Goal: Task Accomplishment & Management: Complete application form

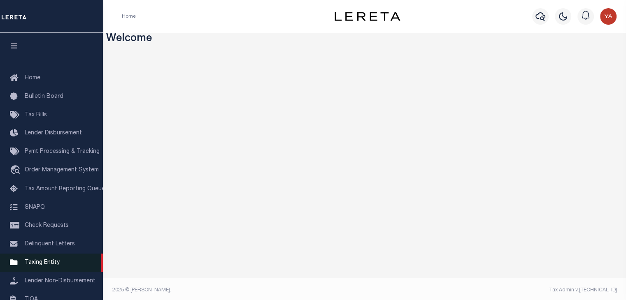
click at [49, 266] on span "Taxing Entity" at bounding box center [42, 263] width 35 height 6
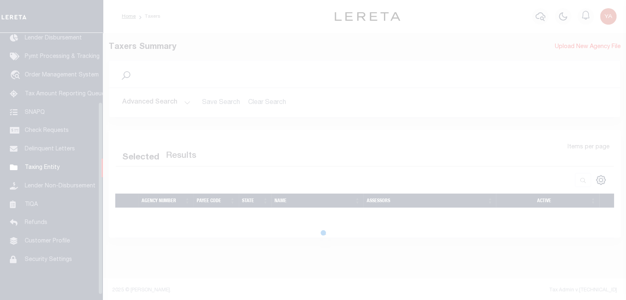
scroll to position [102, 0]
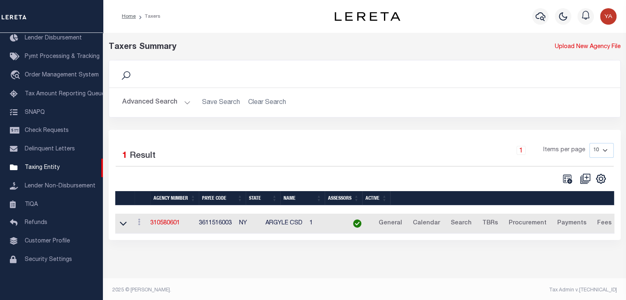
click at [555, 181] on div "CSV Export Selected Print Show Filter Show Search Columns 0: 1: 2: Agency Numbe…" at bounding box center [583, 179] width 62 height 12
click at [156, 224] on link "310580601" at bounding box center [165, 223] width 30 height 6
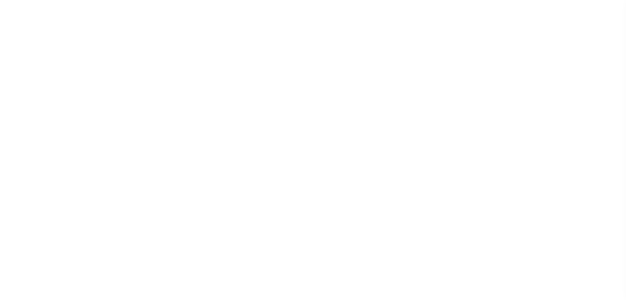
select select
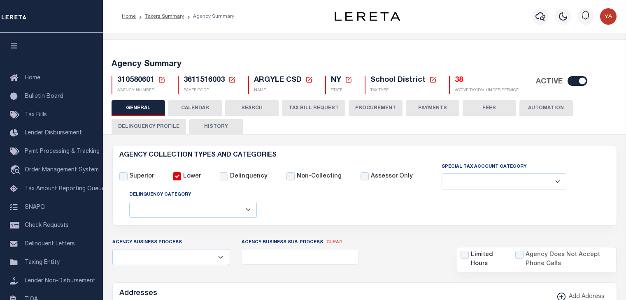
select select
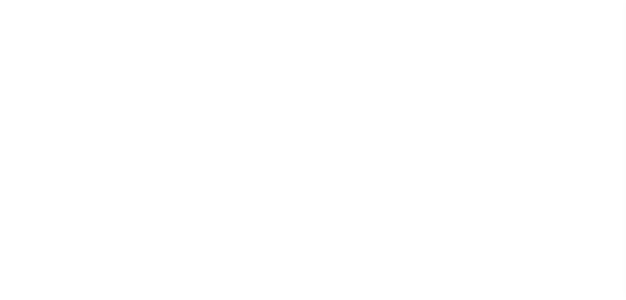
select select
checkbox input "false"
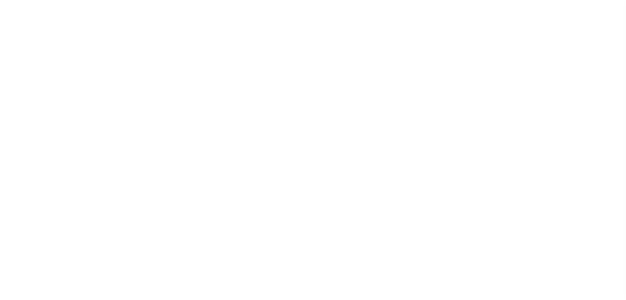
checkbox input "false"
type input "3611516003"
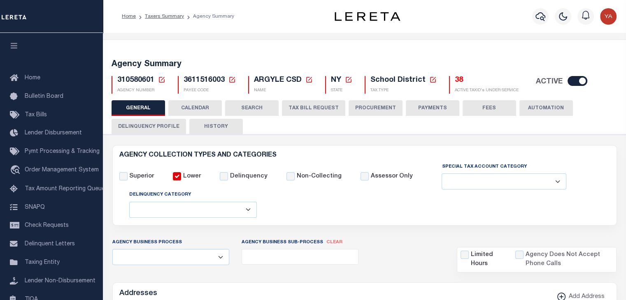
click at [156, 129] on button "Delinquency Profile" at bounding box center [148, 127] width 74 height 16
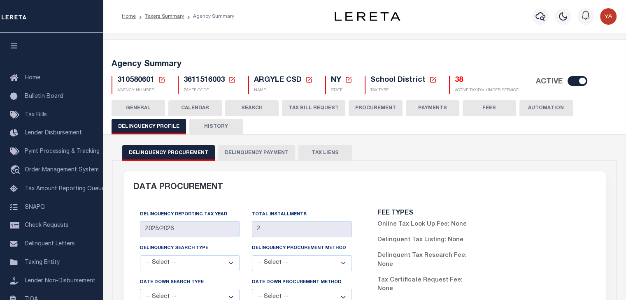
scroll to position [41, 0]
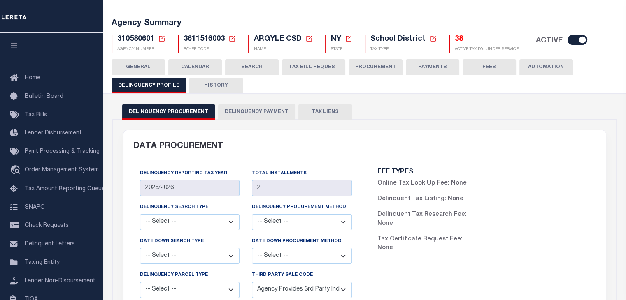
click at [248, 114] on button "Delinquency Payment" at bounding box center [256, 112] width 77 height 16
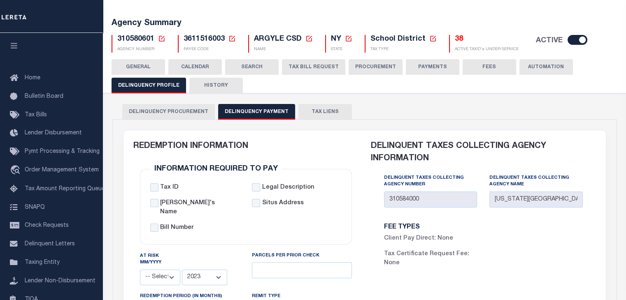
click at [200, 38] on span "3611516003" at bounding box center [203, 38] width 41 height 7
copy h5 "3611516003"
click at [130, 41] on span "310580601" at bounding box center [135, 38] width 37 height 7
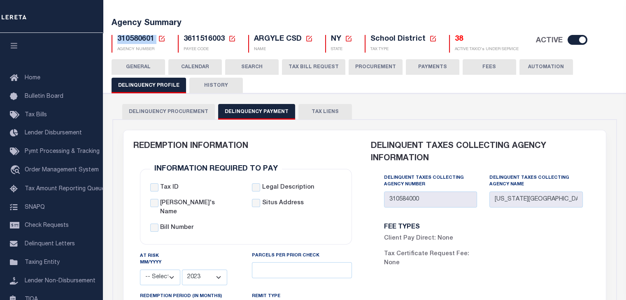
copy h5 "310580601"
click at [300, 19] on h5 "Agency Summary" at bounding box center [364, 24] width 506 height 10
click at [159, 38] on icon at bounding box center [161, 38] width 7 height 7
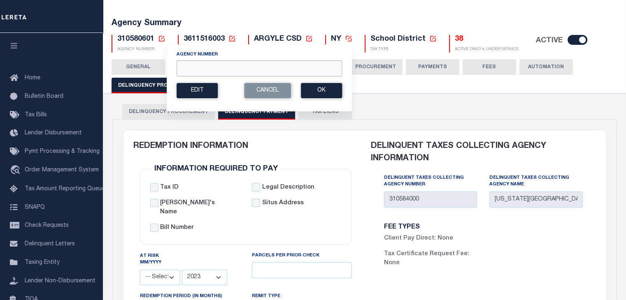
paste input "310584000"
type input "310584000"
click at [326, 94] on button "Ok" at bounding box center [321, 90] width 41 height 15
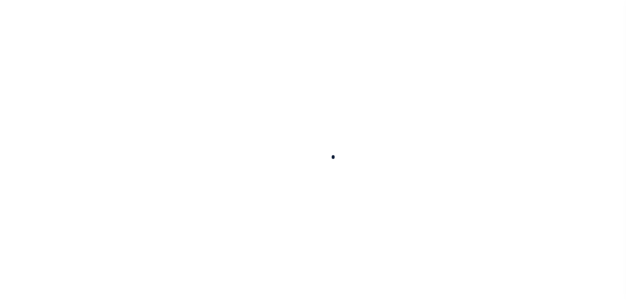
select select
select select "2023"
type input "24"
select select
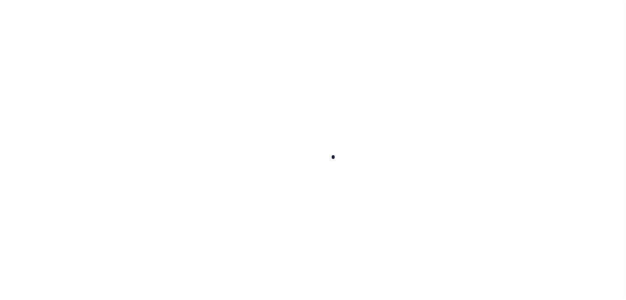
select select
type input "310584000"
type input "[US_STATE][GEOGRAPHIC_DATA] [GEOGRAPHIC_DATA]"
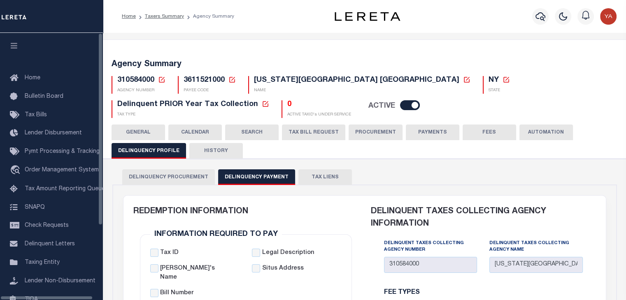
click at [136, 132] on button "GENERAL" at bounding box center [137, 133] width 53 height 16
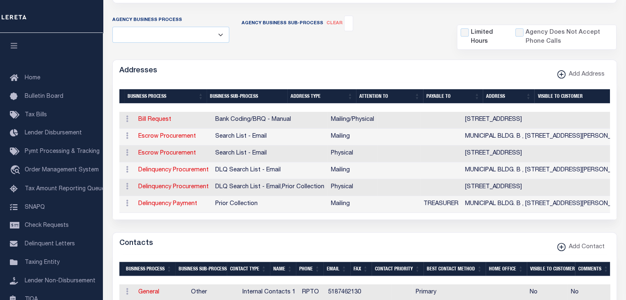
scroll to position [41, 0]
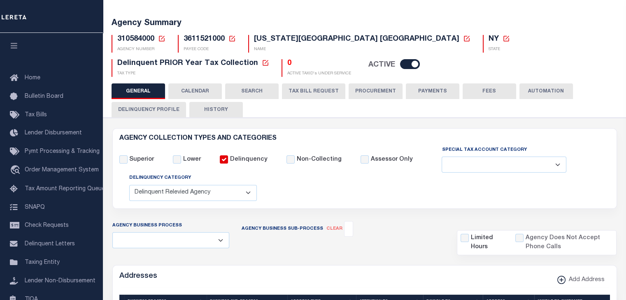
click at [191, 42] on span "3611521000" at bounding box center [203, 38] width 41 height 7
copy h5 "3611521000"
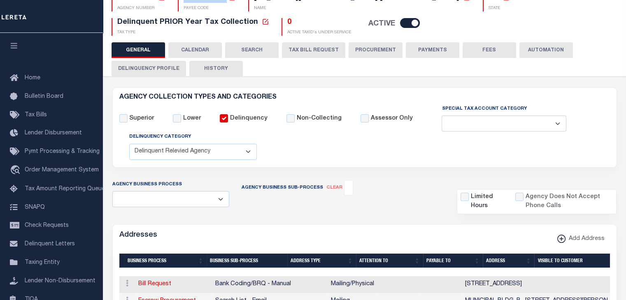
scroll to position [206, 0]
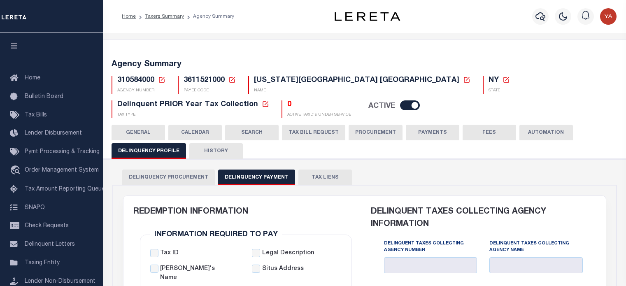
select select
select select "2023"
type input "24"
select select
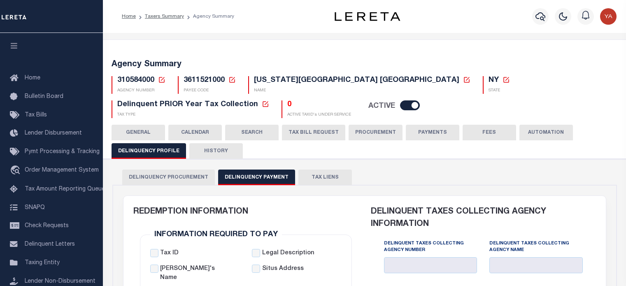
select select
type input "310584000"
type input "[US_STATE][GEOGRAPHIC_DATA] [GEOGRAPHIC_DATA]"
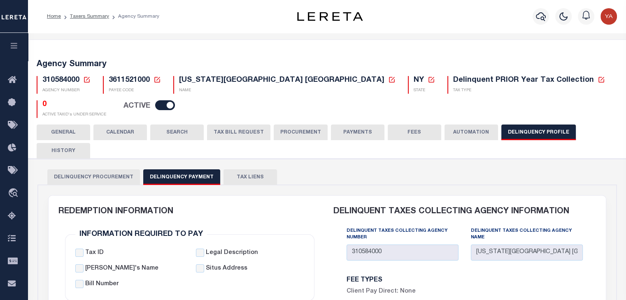
click at [85, 81] on icon at bounding box center [86, 79] width 7 height 7
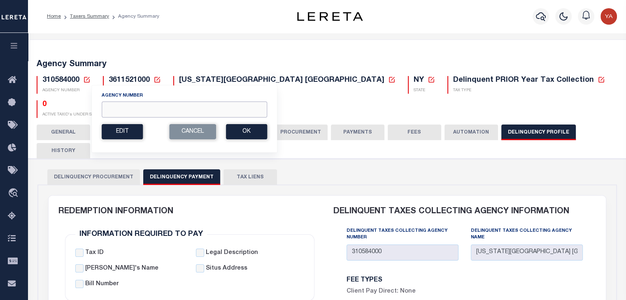
paste input "310580601"
type input "310580601"
click at [250, 135] on button "Ok" at bounding box center [246, 131] width 41 height 15
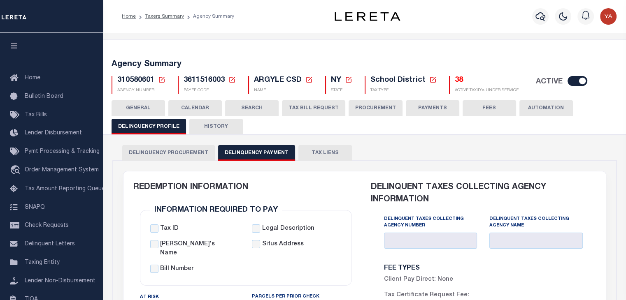
select select
select select "2023"
type input "28"
select select
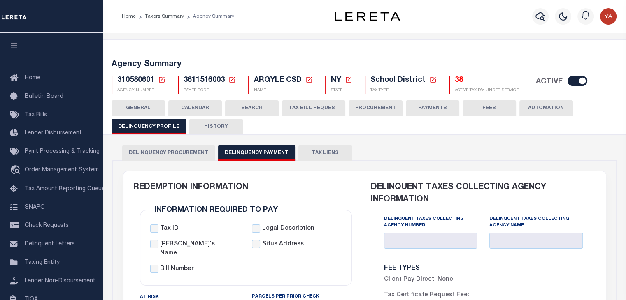
select select
type input "310584000"
type input "[US_STATE][GEOGRAPHIC_DATA] [GEOGRAPHIC_DATA]"
click at [138, 107] on button "GENERAL" at bounding box center [137, 108] width 53 height 16
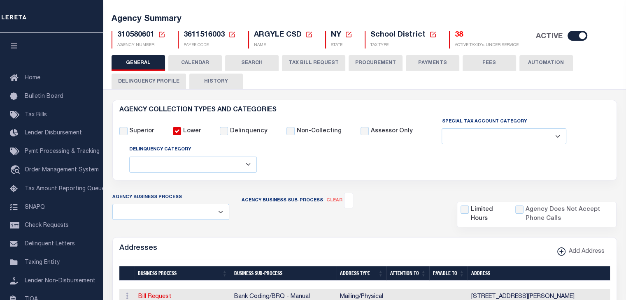
scroll to position [41, 0]
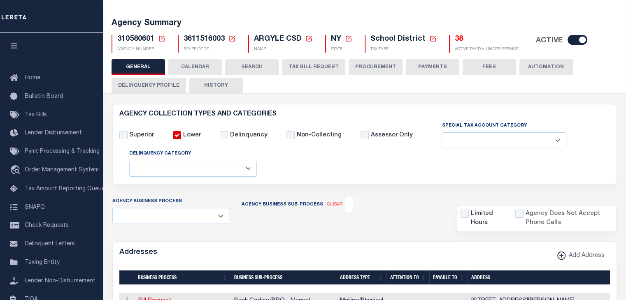
click at [127, 39] on span "310580601" at bounding box center [135, 38] width 37 height 7
copy h5 "310580601"
click at [204, 37] on span "3611516003" at bounding box center [203, 38] width 41 height 7
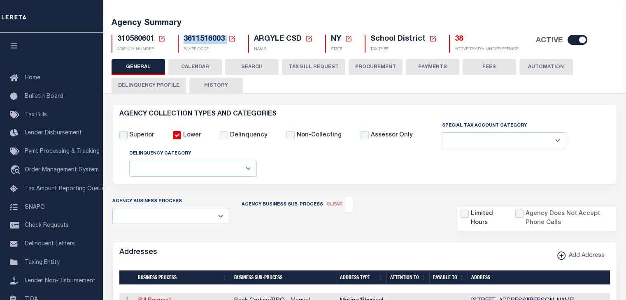
copy h5 "3611516003"
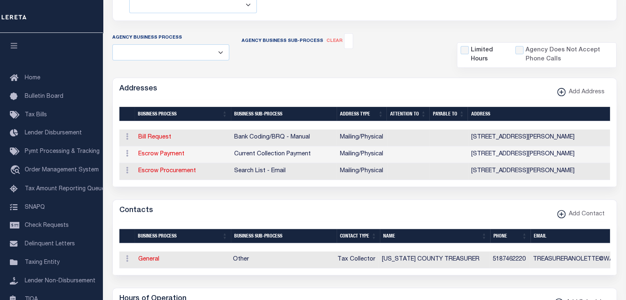
scroll to position [0, 0]
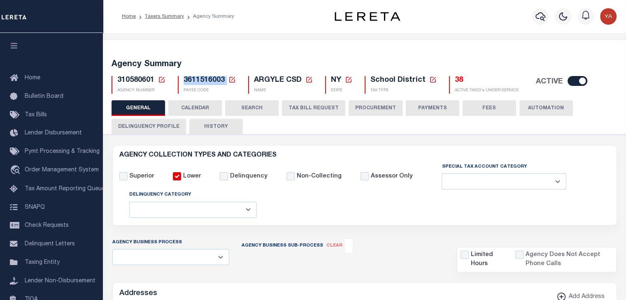
copy h5 "3611516003"
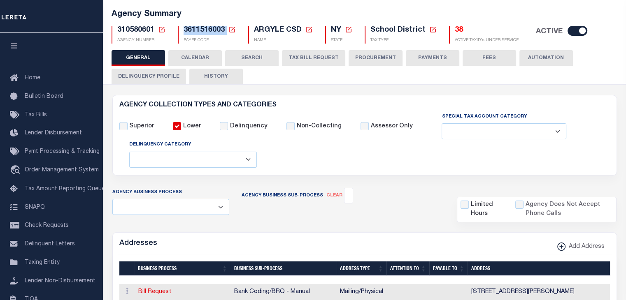
scroll to position [123, 0]
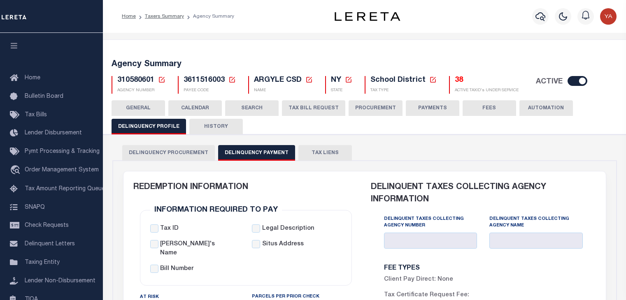
select select
select select "2023"
type input "28"
select select
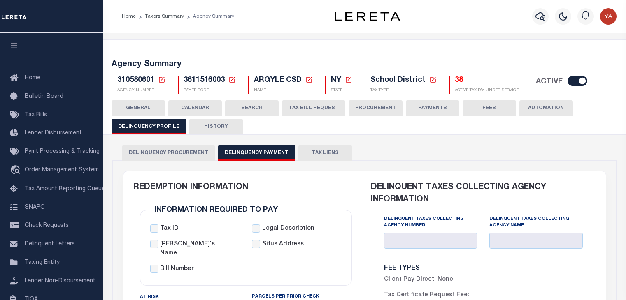
select select
type input "310584000"
type input "[US_STATE][GEOGRAPHIC_DATA] [GEOGRAPHIC_DATA]"
click at [160, 79] on icon at bounding box center [161, 79] width 7 height 7
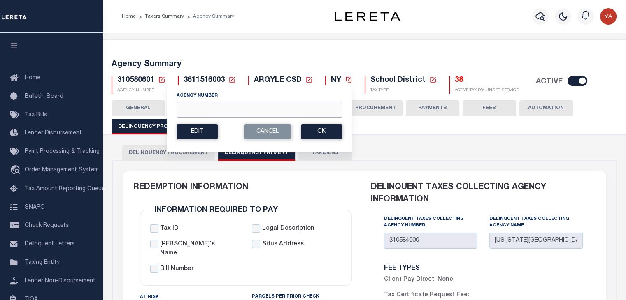
click at [201, 107] on input "Agency Number" at bounding box center [258, 110] width 165 height 16
paste input "210020206"
type input "210020206"
click at [318, 130] on button "Ok" at bounding box center [321, 131] width 41 height 15
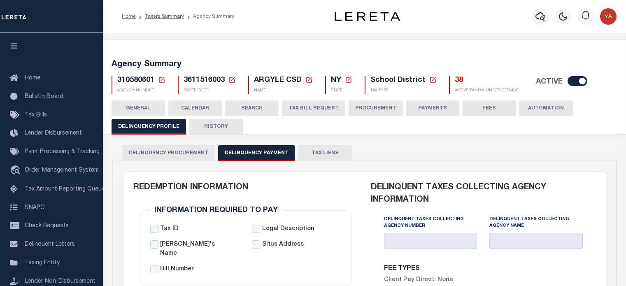
select select
select select "2023"
type input "28"
select select
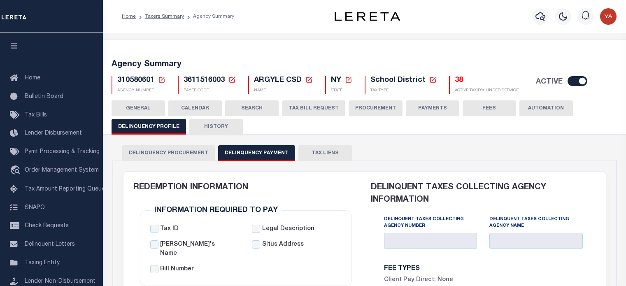
select select
type input "310584000"
type input "[US_STATE][GEOGRAPHIC_DATA] [GEOGRAPHIC_DATA]"
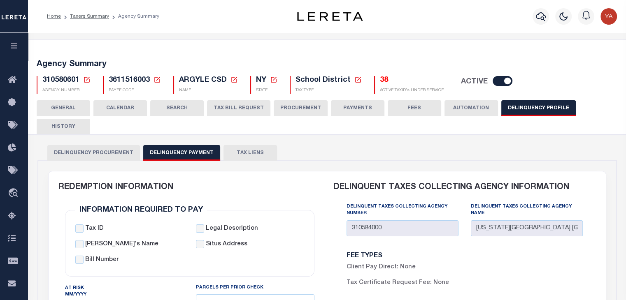
click at [56, 102] on button "GENERAL" at bounding box center [63, 108] width 53 height 16
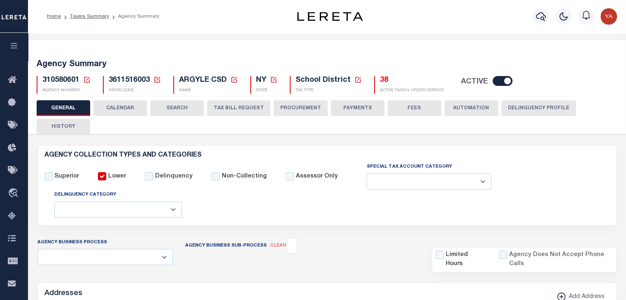
click at [86, 80] on icon at bounding box center [86, 79] width 7 height 7
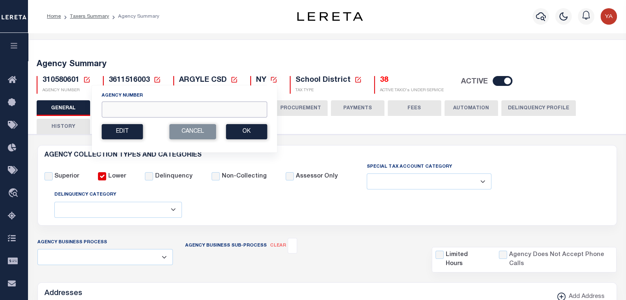
click at [139, 107] on input "Agency Number" at bounding box center [184, 110] width 165 height 16
paste input "210024000"
type input "210024000"
click at [258, 134] on button "Ok" at bounding box center [246, 131] width 41 height 15
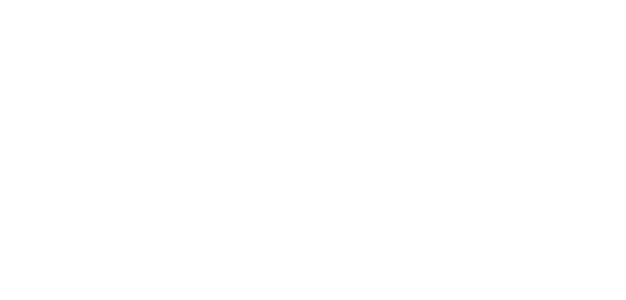
select select
checkbox input "false"
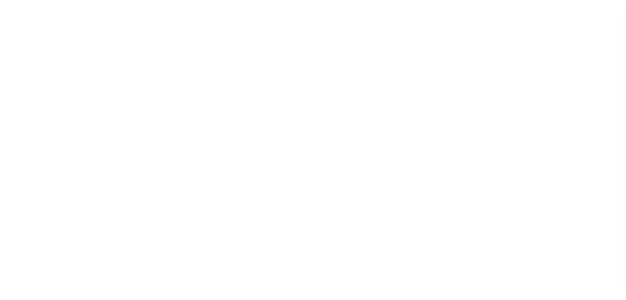
checkbox input "false"
type input "2600341005"
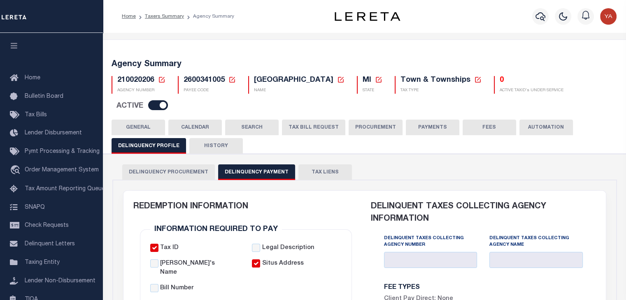
checkbox input "true"
select select
select select "2022"
type input "24"
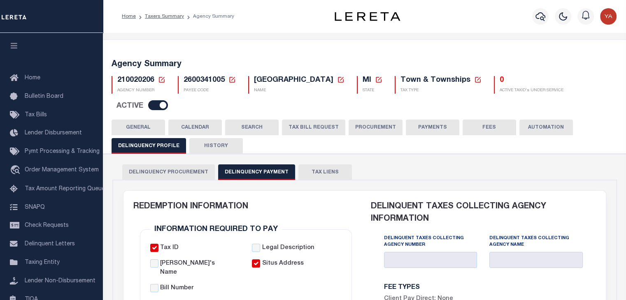
select select
type input "210024000"
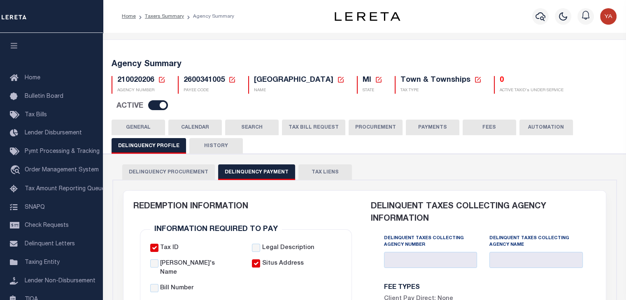
type input "ALGER COUNTY DELINQUENCY"
click at [139, 128] on button "GENERAL" at bounding box center [137, 128] width 53 height 16
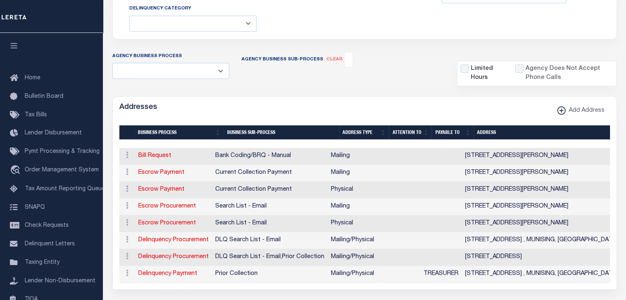
scroll to position [247, 0]
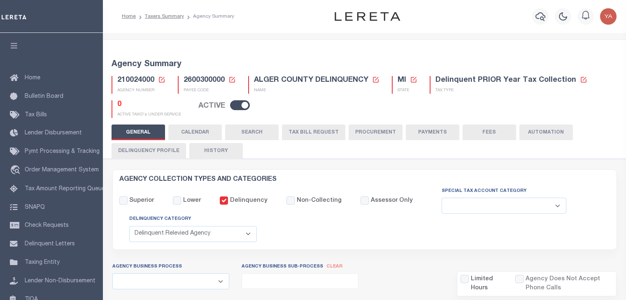
select select "1"
select select
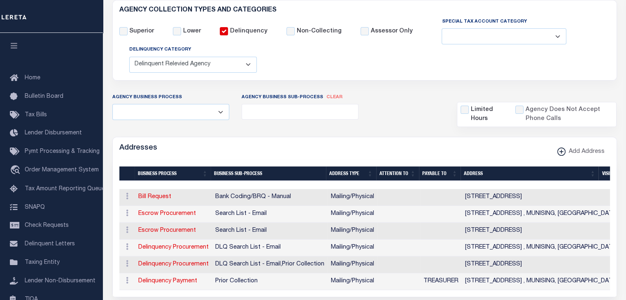
scroll to position [247, 0]
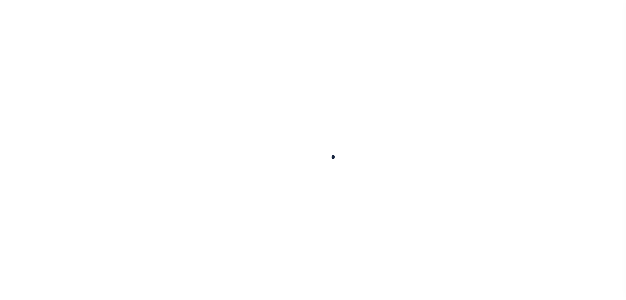
select select
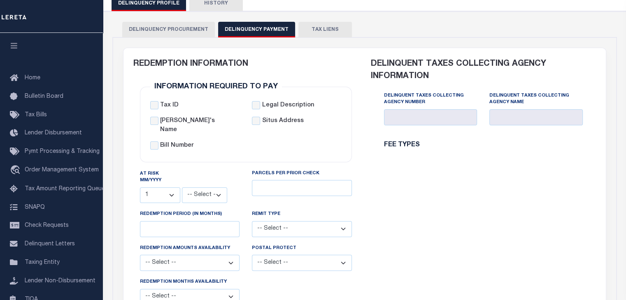
select select
select select "2023"
type input "28"
select select
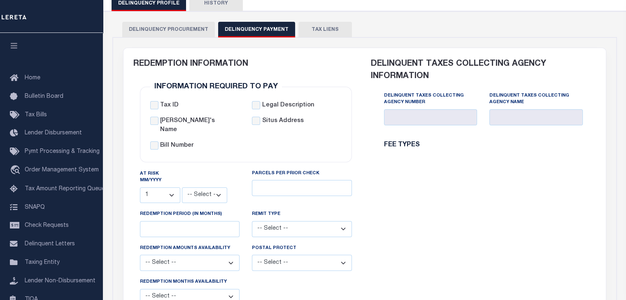
select select
type input "310584000"
type input "[US_STATE][GEOGRAPHIC_DATA] [GEOGRAPHIC_DATA]"
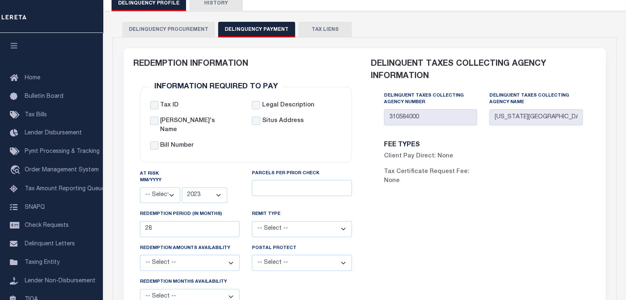
scroll to position [0, 0]
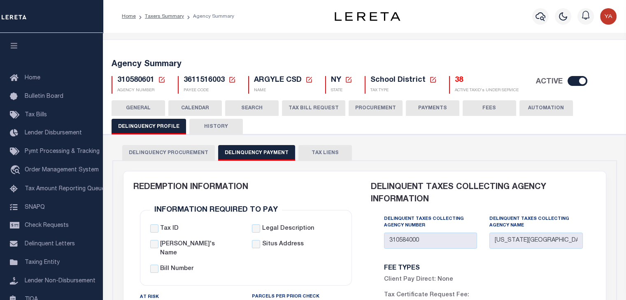
drag, startPoint x: 131, startPoint y: 107, endPoint x: 133, endPoint y: 111, distance: 4.8
click at [131, 107] on button "GENERAL" at bounding box center [137, 108] width 53 height 16
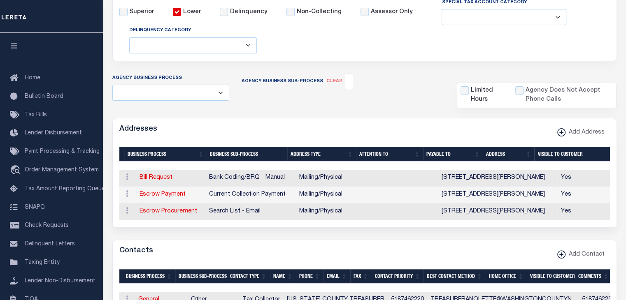
scroll to position [206, 0]
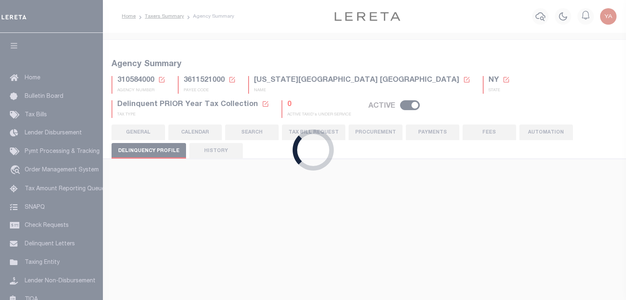
checkbox input "false"
select select "1"
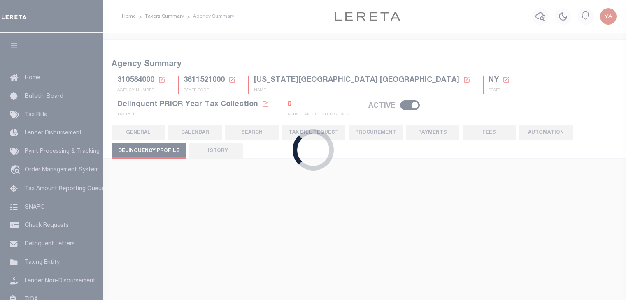
checkbox input "false"
type input "3611521000"
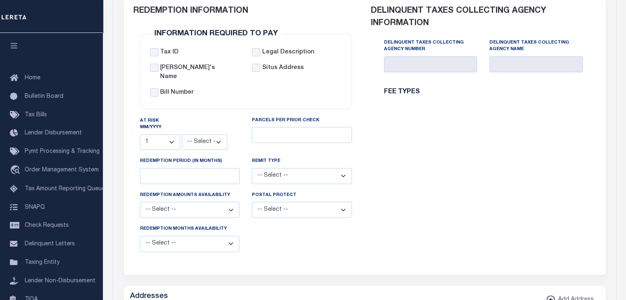
scroll to position [201, 0]
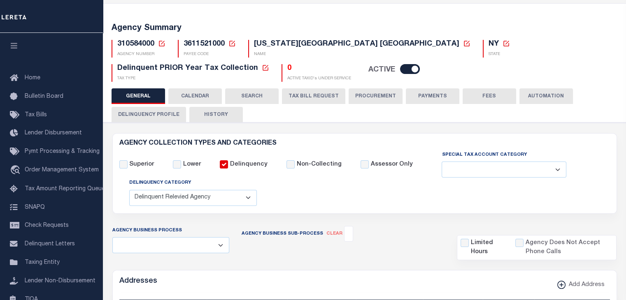
scroll to position [242, 0]
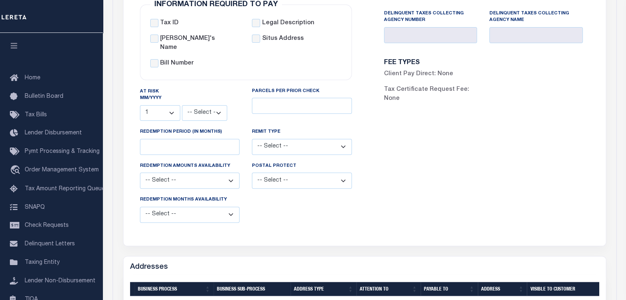
scroll to position [206, 0]
select select
select select "2023"
type input "28"
select select
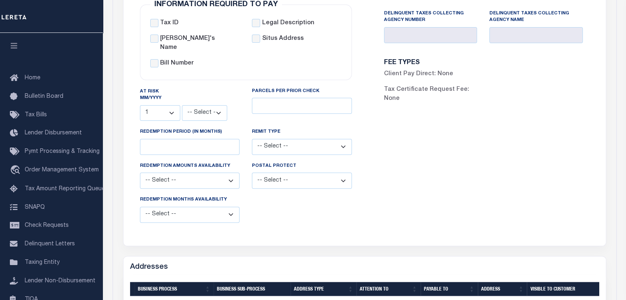
select select
type input "310584000"
type input "[US_STATE][GEOGRAPHIC_DATA] [GEOGRAPHIC_DATA]"
